Goal: Task Accomplishment & Management: Use online tool/utility

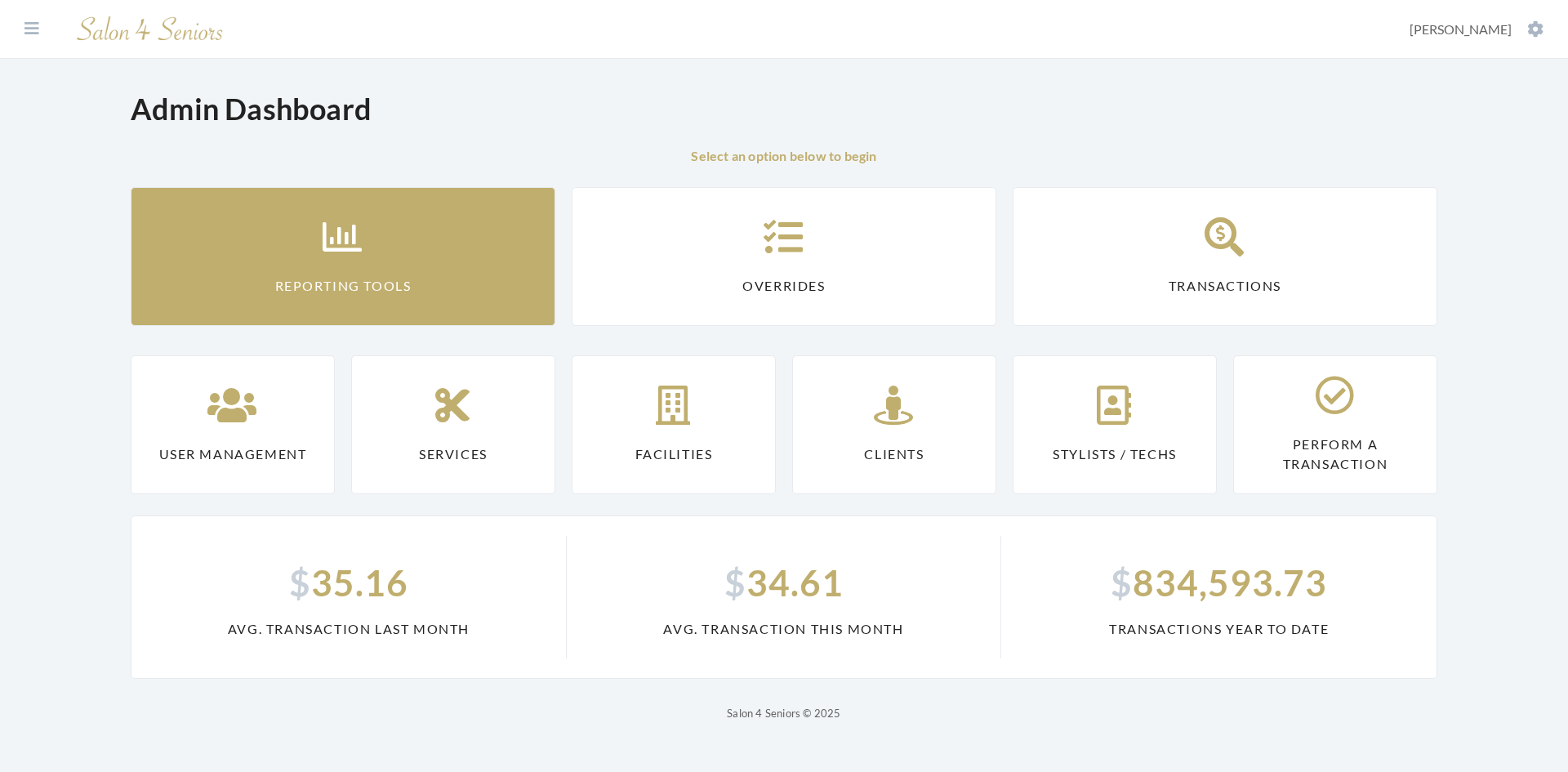
click at [447, 272] on link "Reporting Tools" at bounding box center [343, 257] width 425 height 139
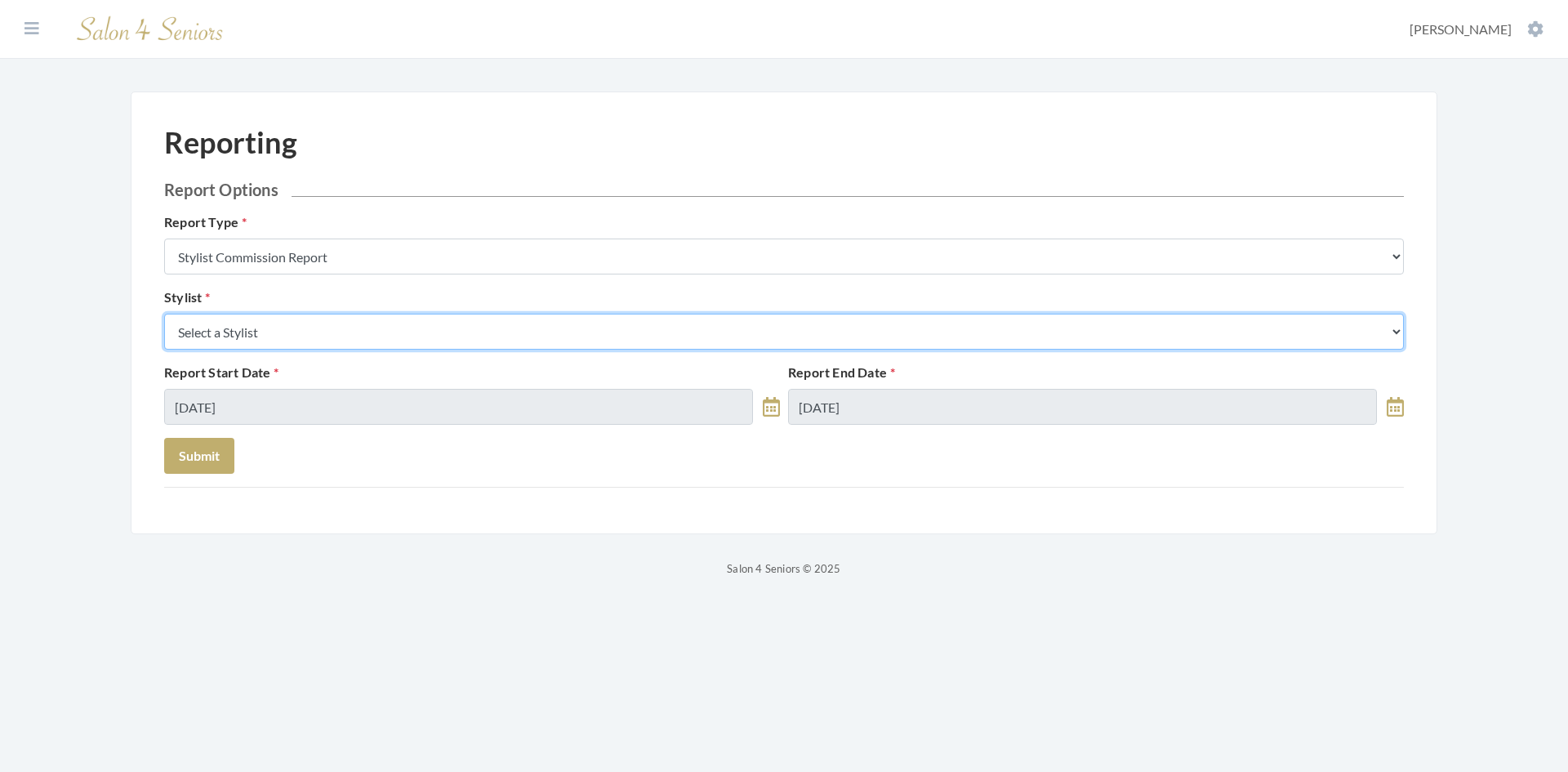
click at [442, 324] on select "Select a Stylist Alaina Krumm Alisha Teasley Anna White Ashley Venable Cassie B…" at bounding box center [784, 331] width 1240 height 36
select select "169"
click at [164, 314] on select "Select a Stylist Alaina Krumm Alisha Teasley Anna White Ashley Venable Cassie B…" at bounding box center [784, 331] width 1240 height 36
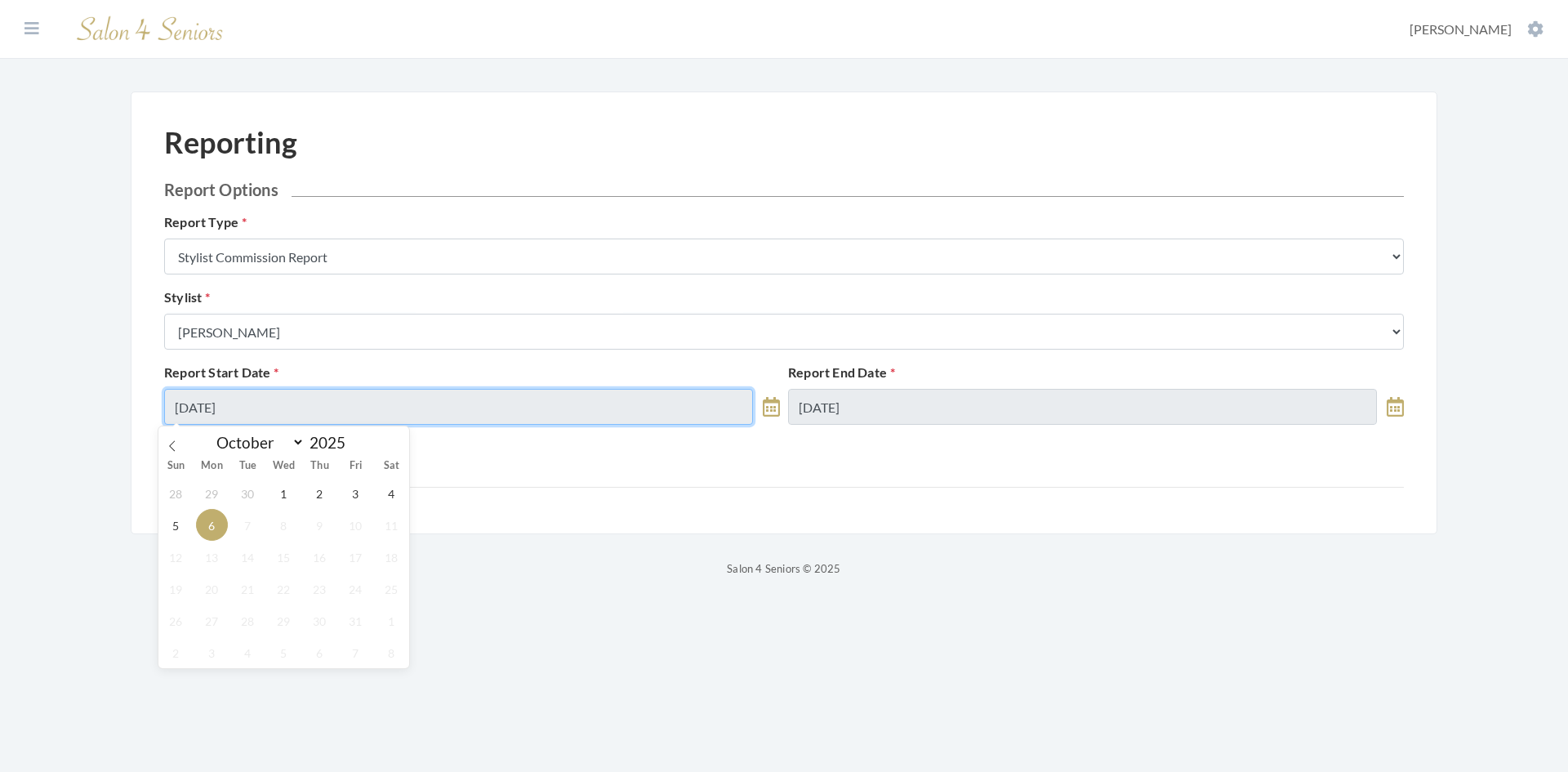
click at [281, 417] on input "10/06/2025" at bounding box center [458, 406] width 589 height 36
click at [288, 491] on span "1" at bounding box center [283, 493] width 32 height 32
type input "10/01/2025"
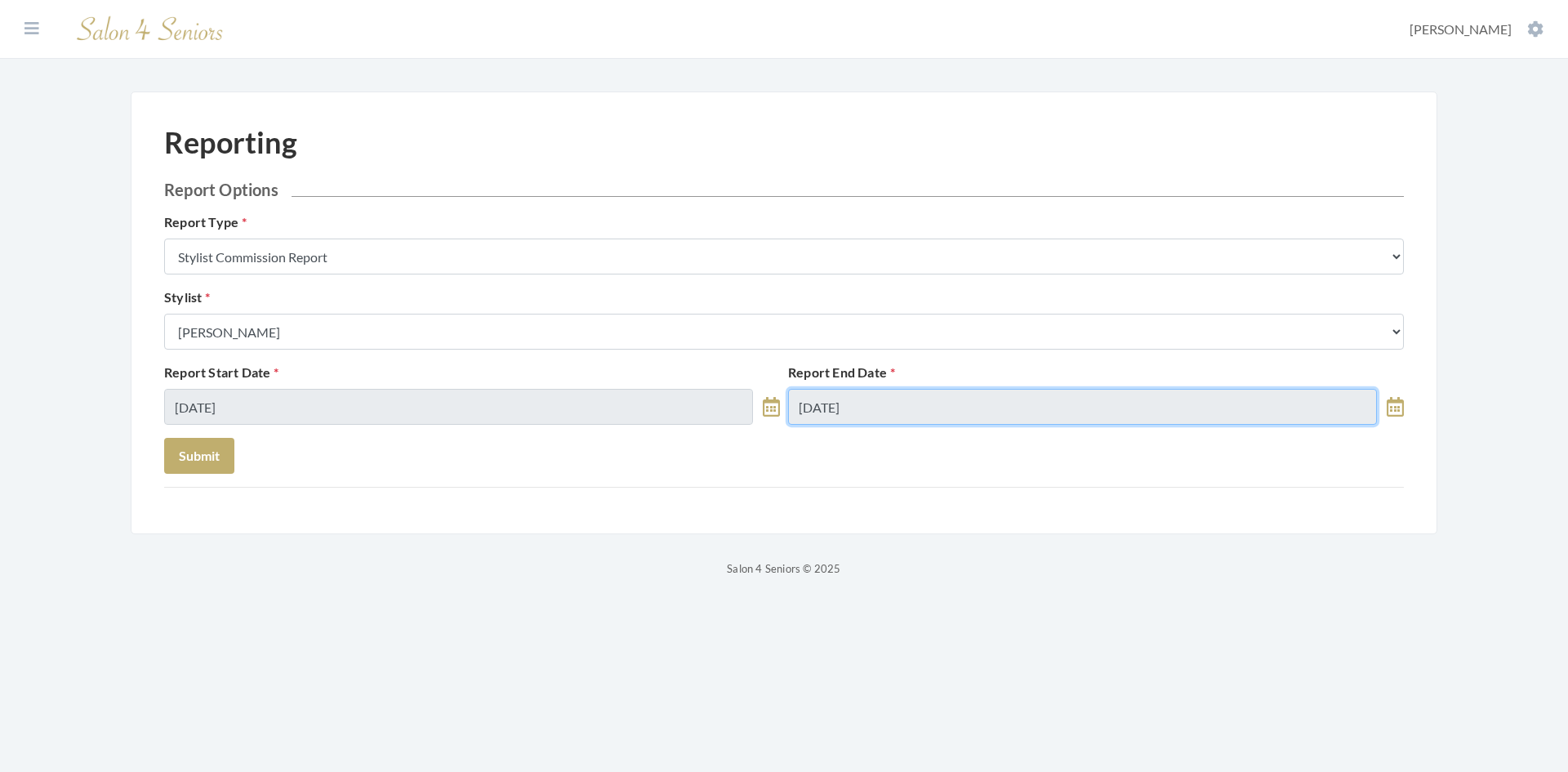
click at [896, 409] on input "10/06/2025" at bounding box center [1082, 406] width 589 height 36
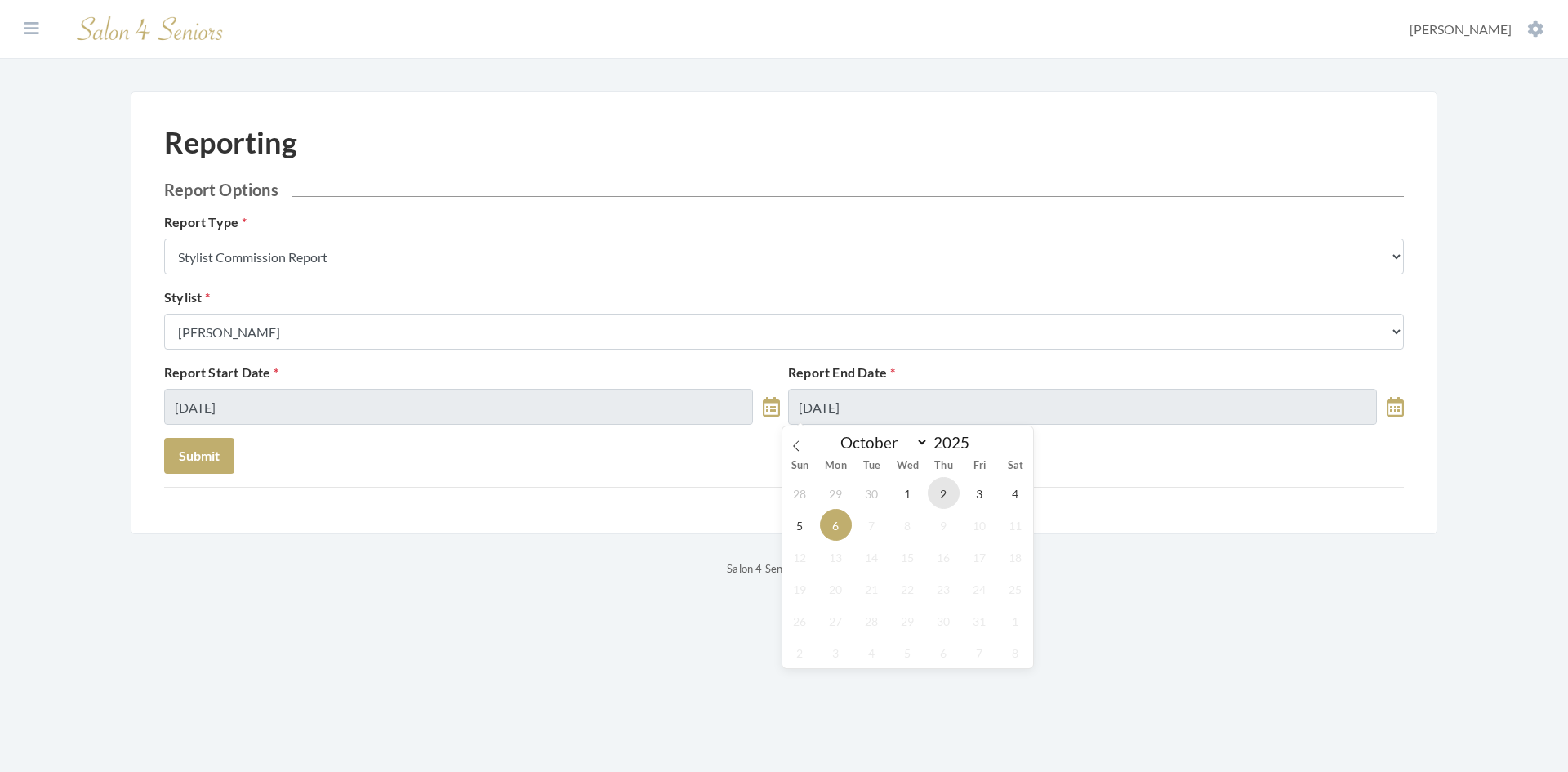
click at [937, 498] on span "2" at bounding box center [943, 493] width 32 height 32
type input "10/02/2025"
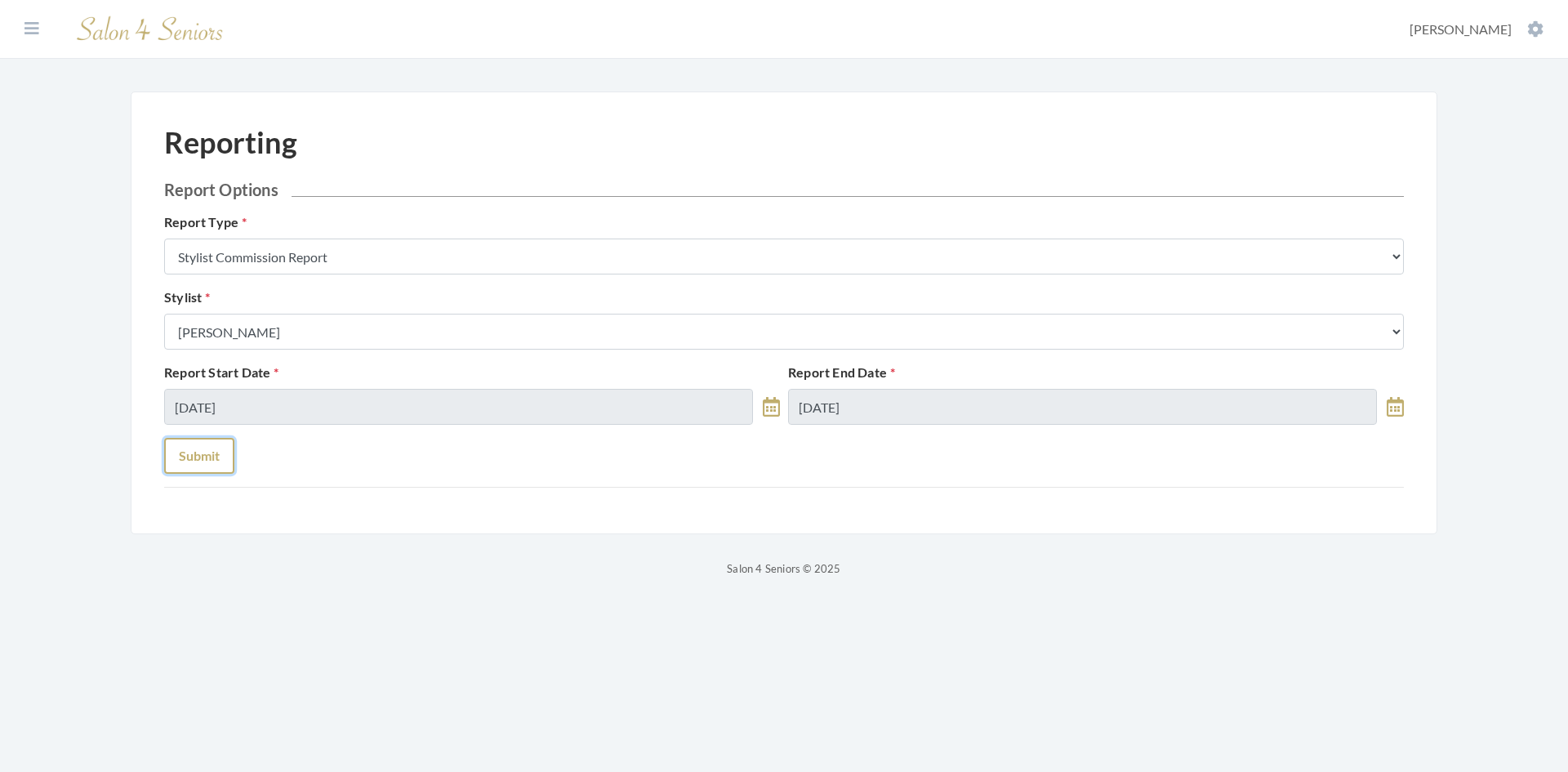
click at [192, 465] on button "Submit" at bounding box center [199, 455] width 70 height 36
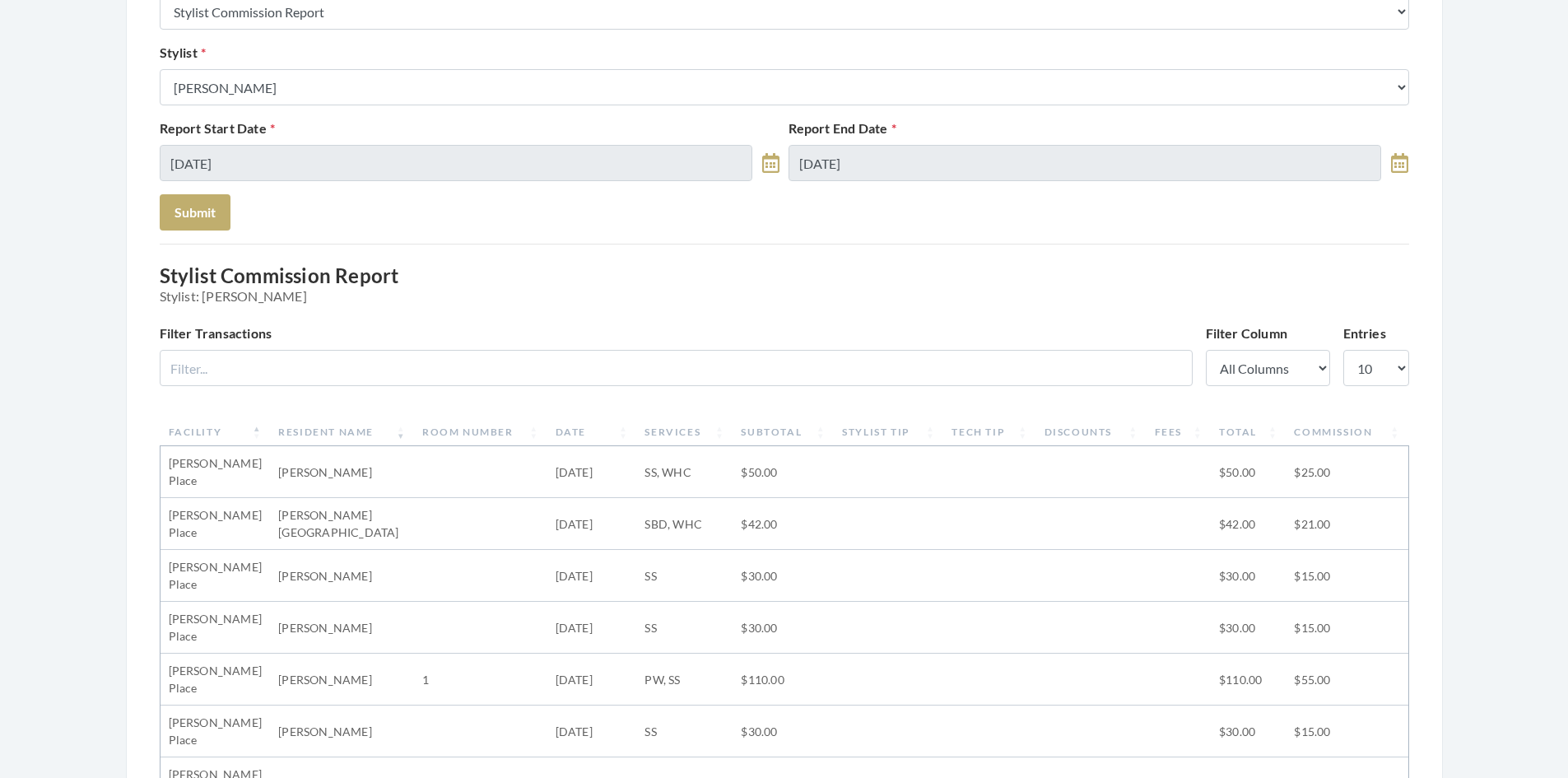
scroll to position [164, 0]
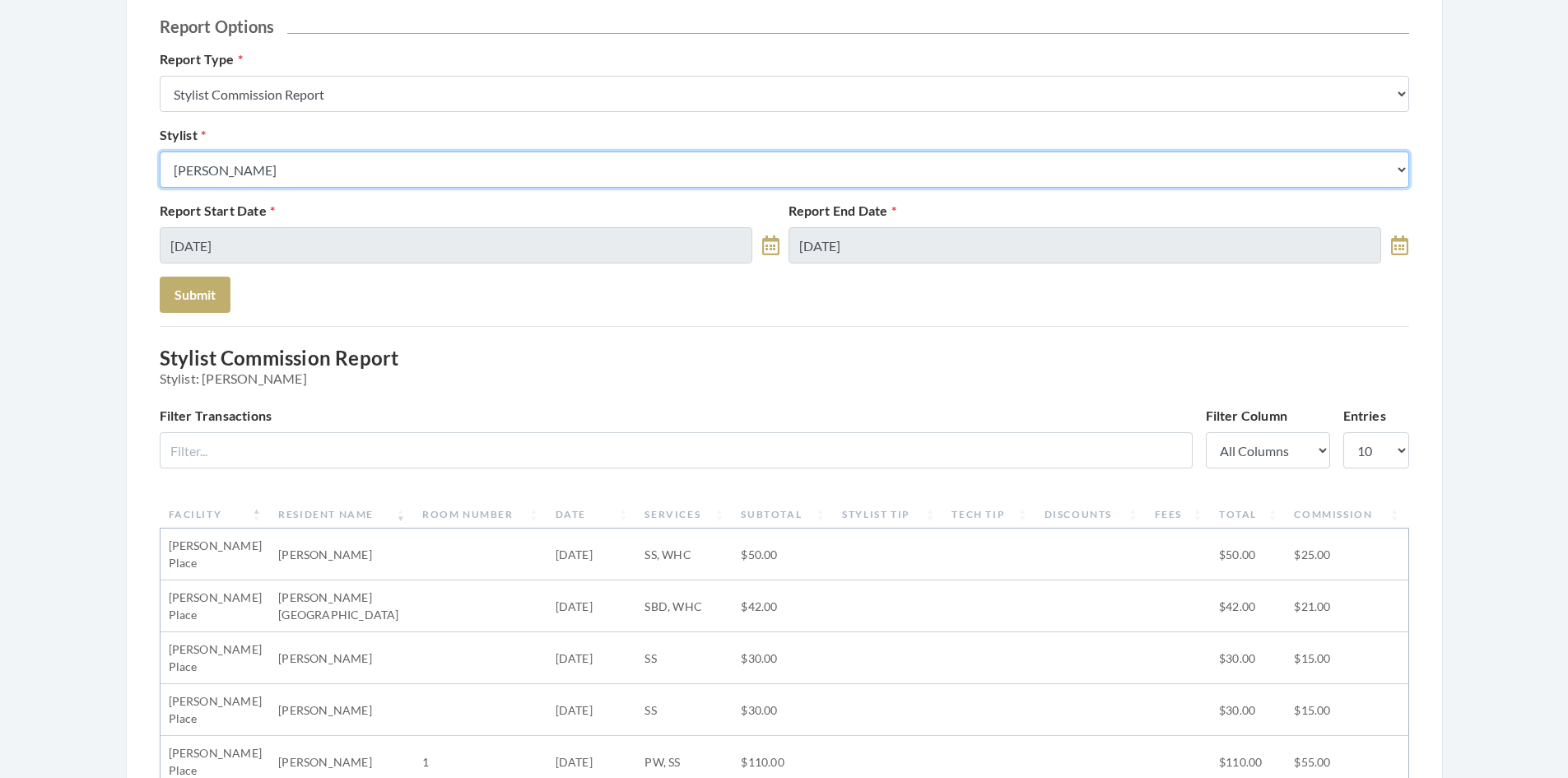
click at [302, 179] on select "Select a Stylist Alaina Krumm Alisha Teasley Anna White Ashley Venable Cassie B…" at bounding box center [784, 169] width 1250 height 36
select select "18"
click at [159, 152] on select "Select a Stylist Alaina Krumm Alisha Teasley Anna White Ashley Venable Cassie B…" at bounding box center [784, 169] width 1250 height 36
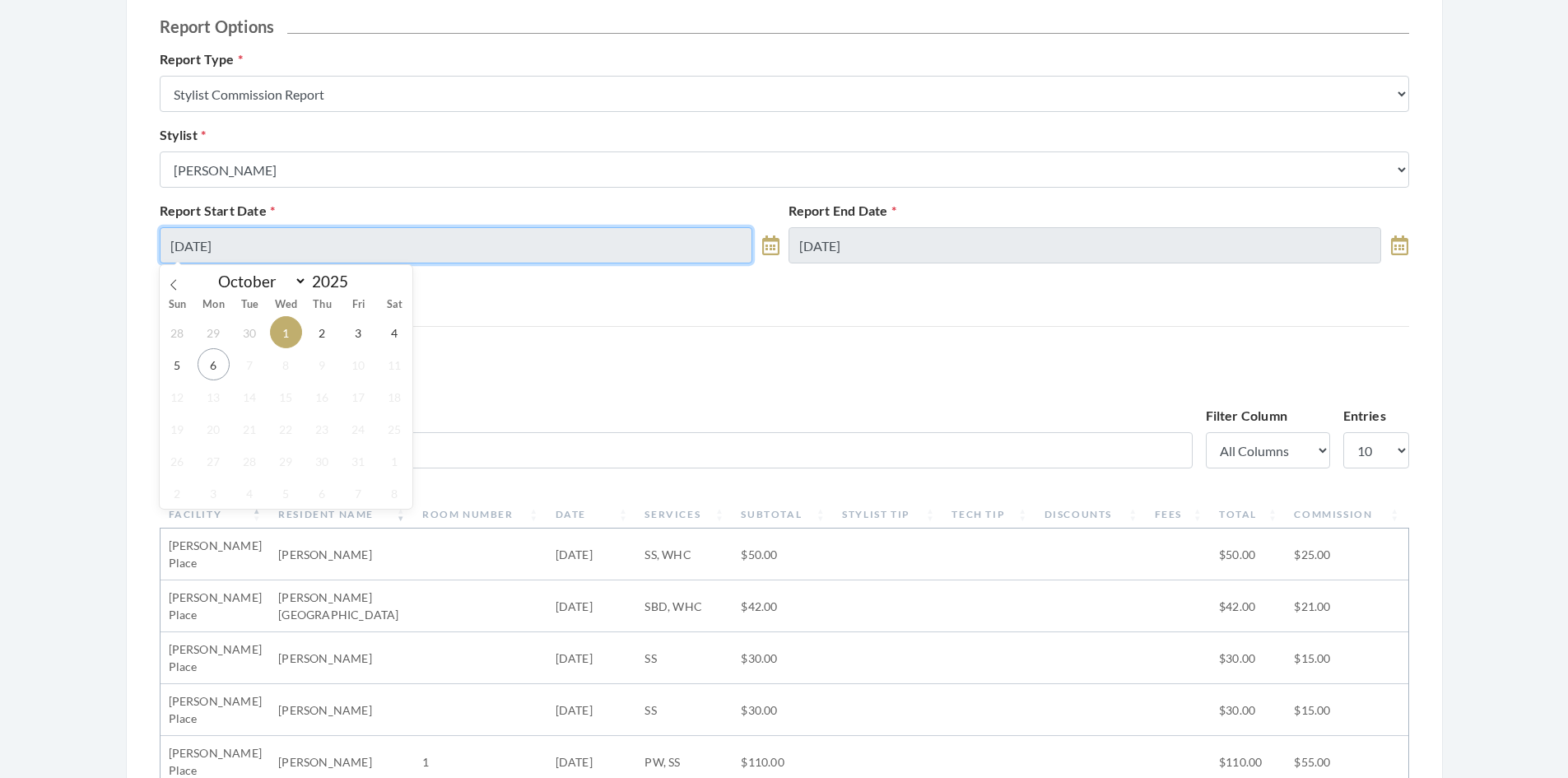
click at [297, 250] on input "10/01/2025" at bounding box center [456, 245] width 593 height 36
click at [175, 371] on span "5" at bounding box center [177, 364] width 32 height 32
type input "[DATE]"
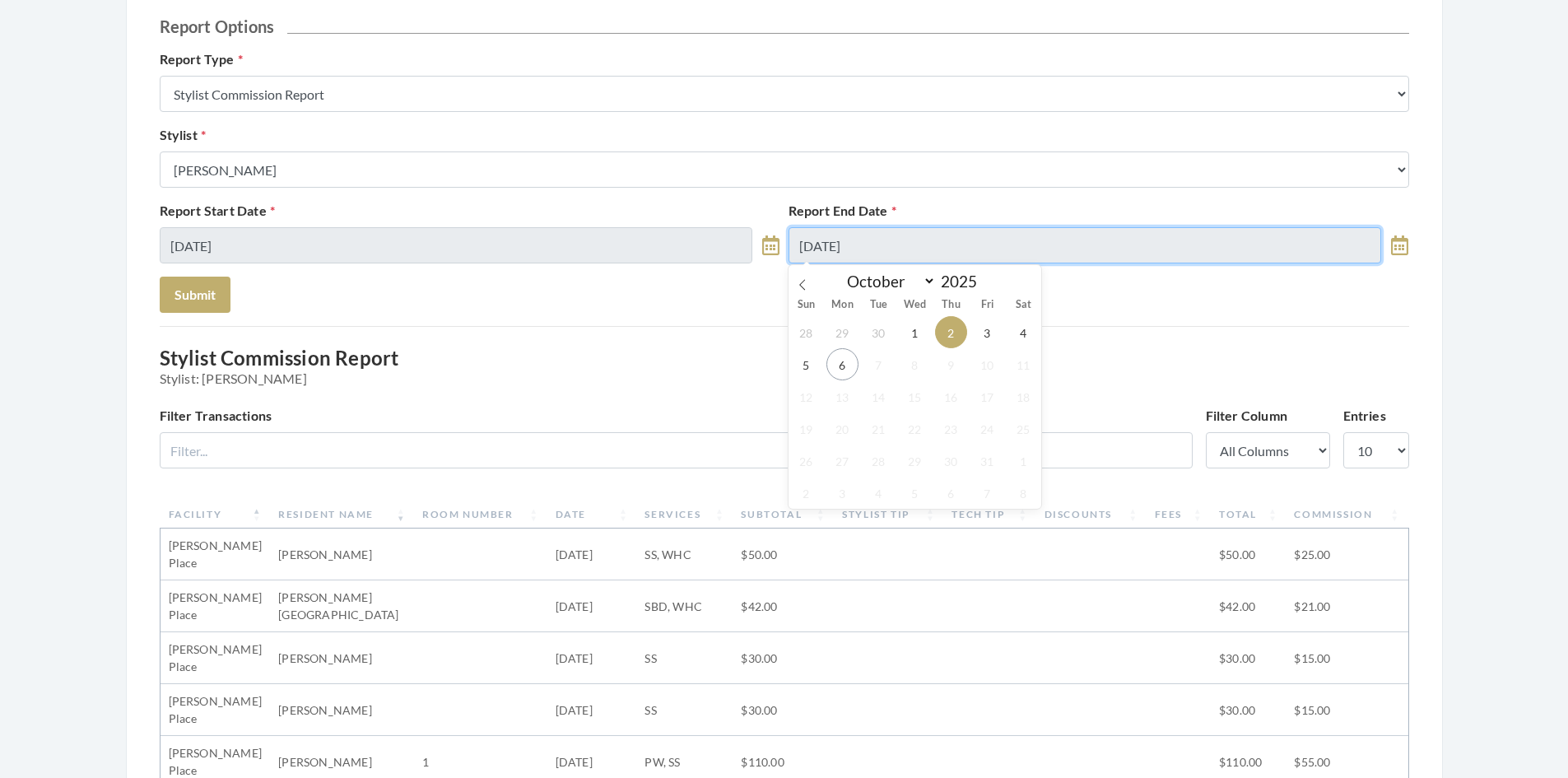
click at [910, 243] on input "10/02/2025" at bounding box center [1085, 245] width 593 height 36
click at [808, 368] on span "5" at bounding box center [806, 364] width 32 height 32
type input "[DATE]"
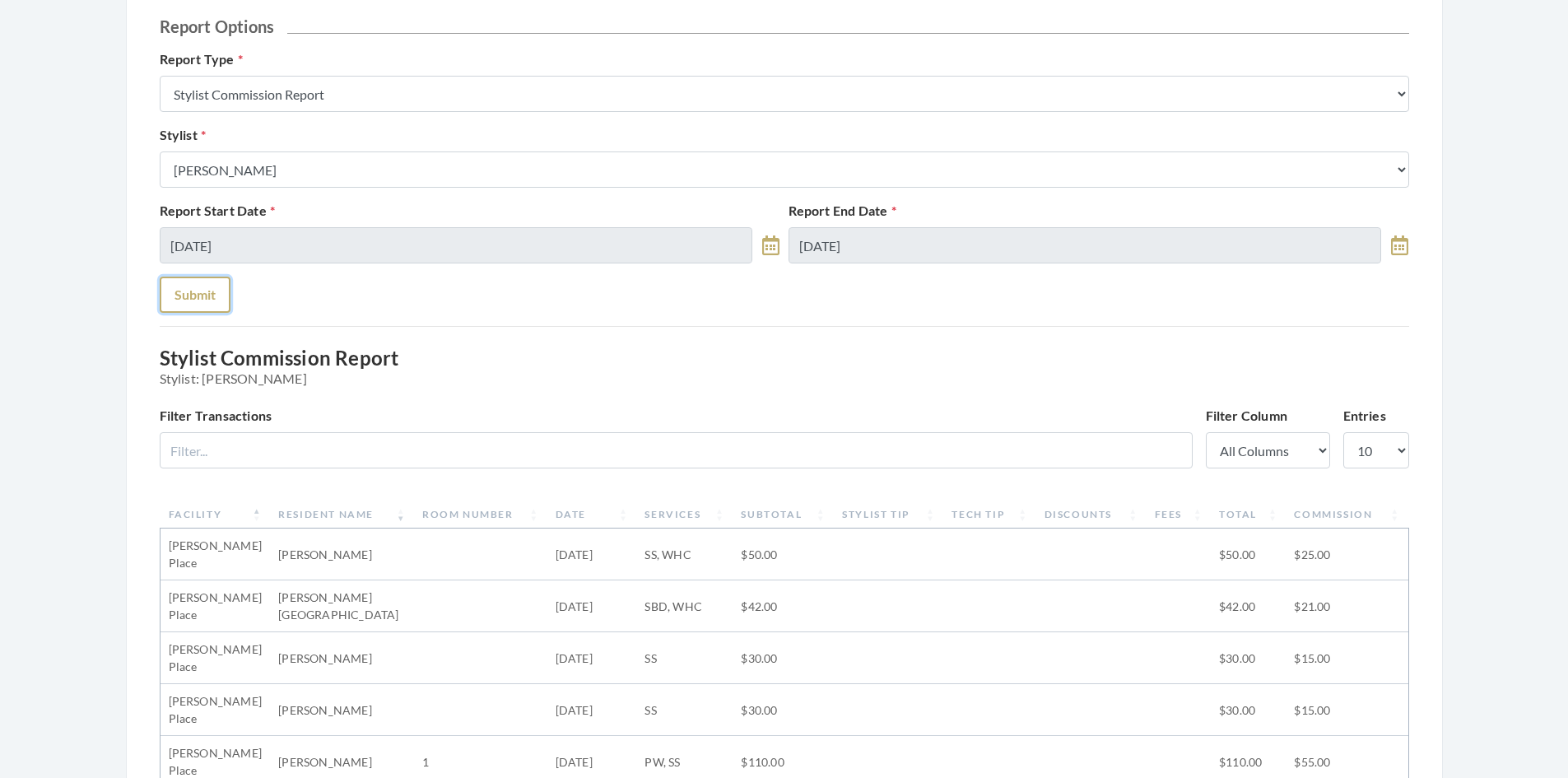
click at [200, 293] on button "Submit" at bounding box center [195, 294] width 71 height 36
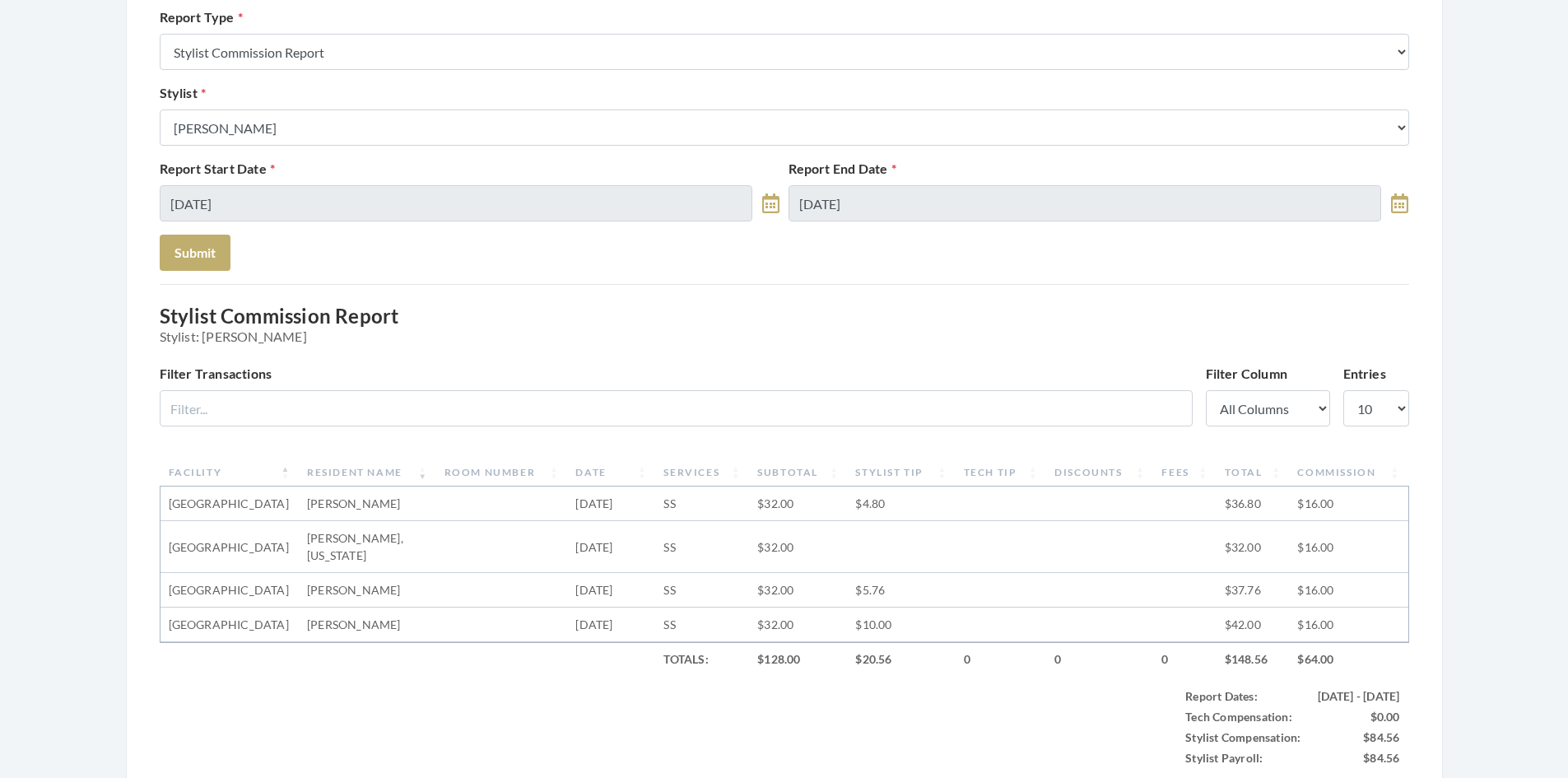
scroll to position [247, 0]
